Goal: Task Accomplishment & Management: Manage account settings

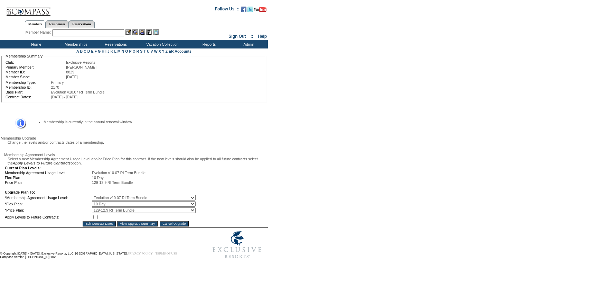
click at [98, 219] on input "checkbox" at bounding box center [95, 216] width 4 height 4
checkbox input "true"
click at [100, 226] on input "Edit Contract Dates" at bounding box center [100, 224] width 34 height 6
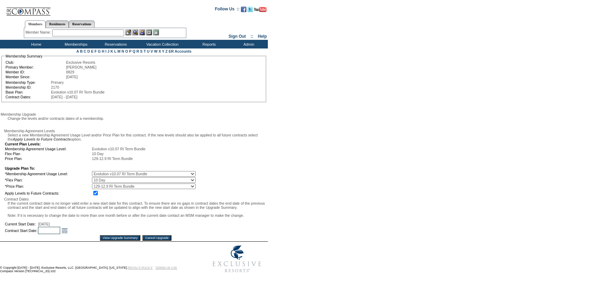
click at [60, 234] on input "text" at bounding box center [49, 230] width 22 height 7
type input "[DATE]"
type input "10/2040"
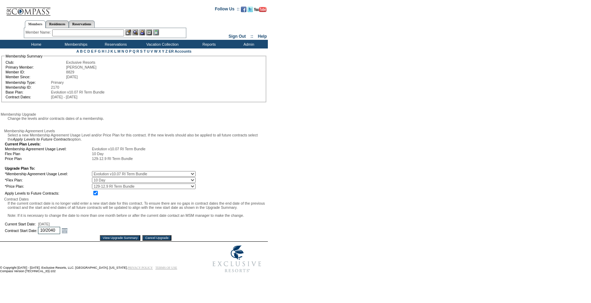
click at [109, 240] on div "View Upgrade Summary Cancel Upgrade" at bounding box center [135, 238] width 263 height 6
click at [111, 240] on input "View Upgrade Summary" at bounding box center [120, 238] width 40 height 6
